Goal: Task Accomplishment & Management: Manage account settings

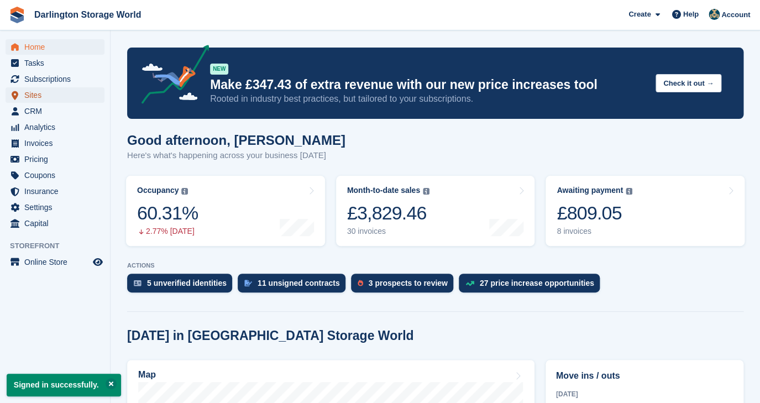
click at [31, 96] on span "Sites" at bounding box center [57, 94] width 66 height 15
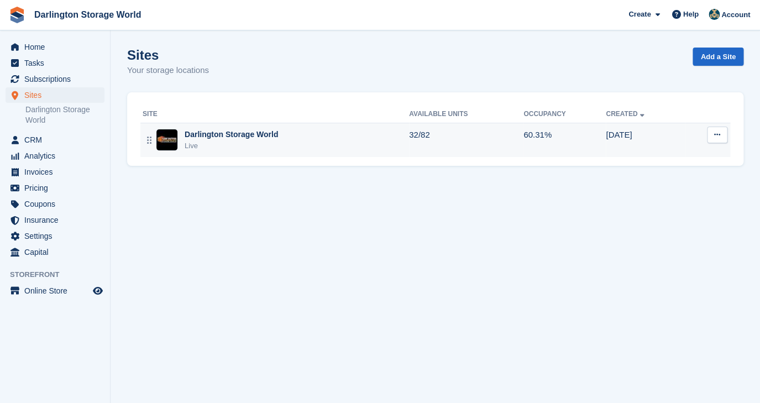
click at [263, 130] on div "Darlington Storage World" at bounding box center [231, 135] width 93 height 12
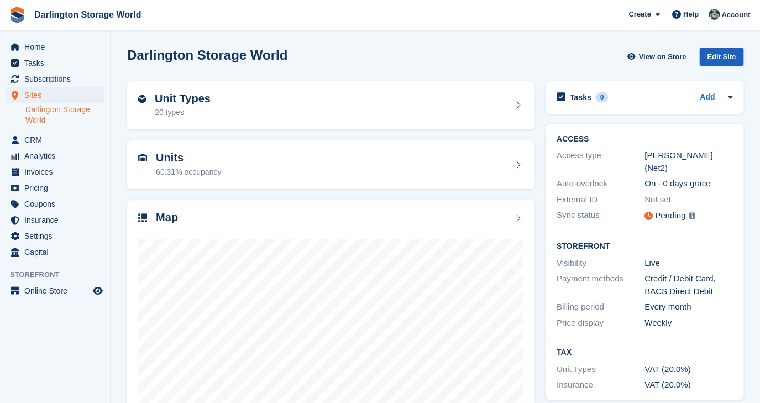
click at [731, 57] on div "Edit Site" at bounding box center [721, 57] width 44 height 18
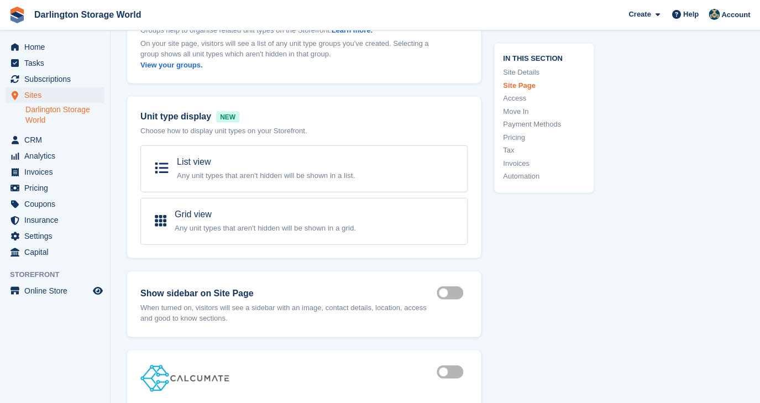
scroll to position [816, 0]
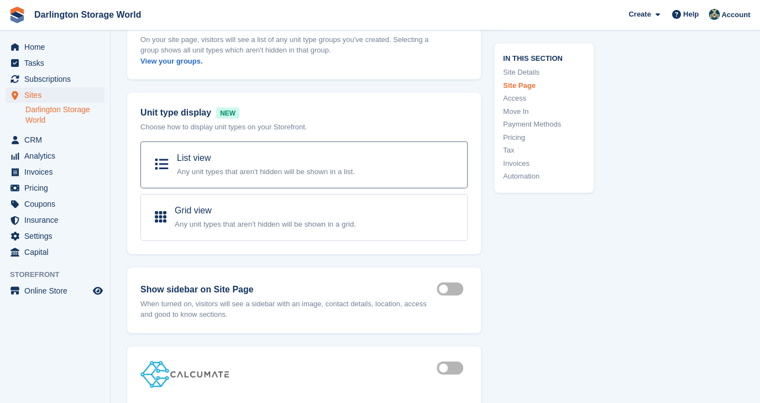
click at [247, 176] on small "Any unit types that aren't hidden will be shown in a list." at bounding box center [266, 171] width 178 height 8
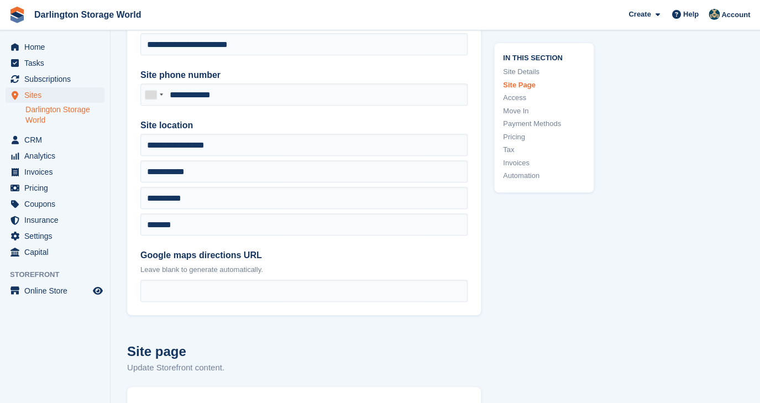
scroll to position [0, 0]
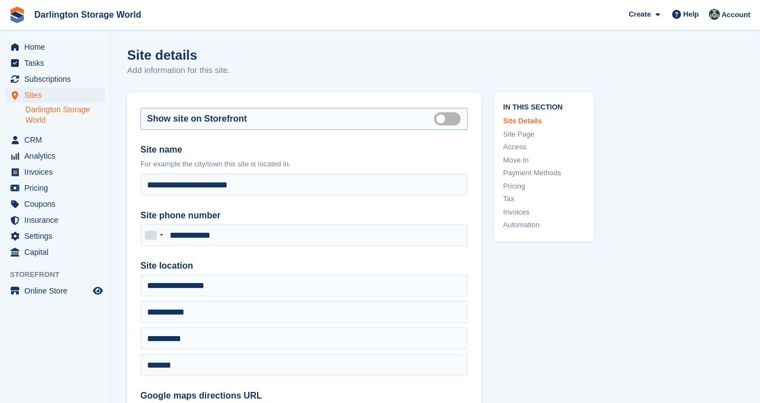
click at [453, 118] on label "Is public" at bounding box center [449, 119] width 31 height 2
click at [437, 118] on label "Is public" at bounding box center [449, 119] width 31 height 2
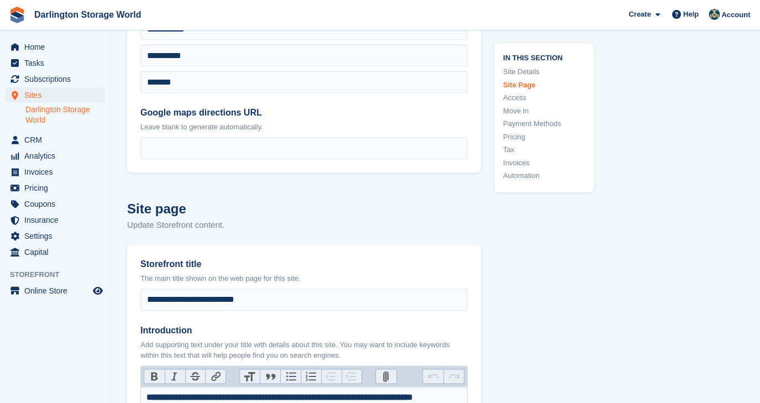
scroll to position [284, 0]
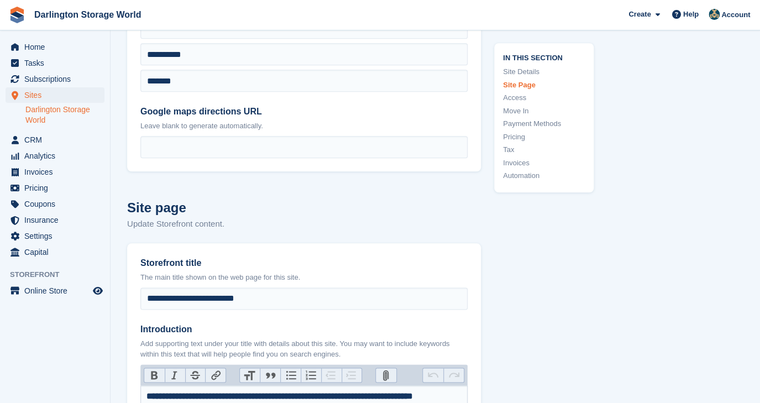
click at [40, 115] on link "Darlington Storage World" at bounding box center [64, 114] width 79 height 21
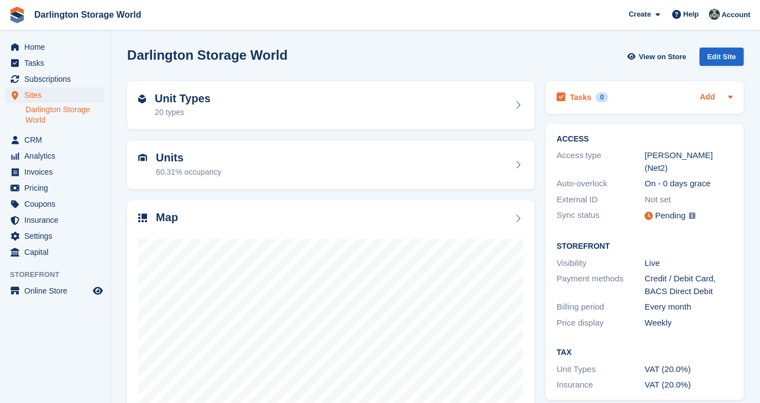
click at [714, 98] on link "Add" at bounding box center [707, 97] width 15 height 13
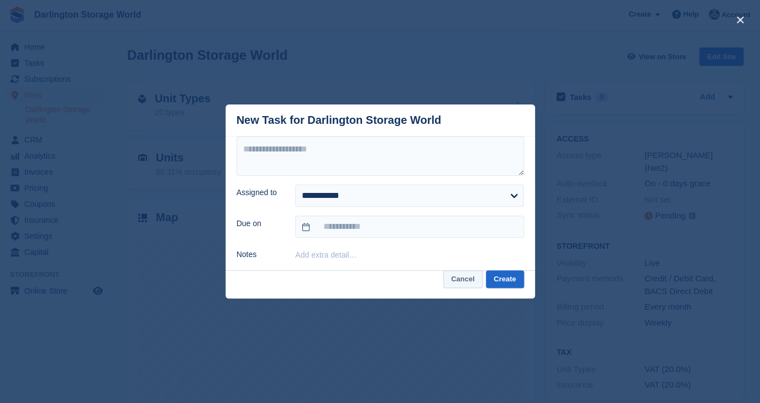
click at [461, 279] on button "Cancel" at bounding box center [462, 279] width 39 height 18
